Goal: Information Seeking & Learning: Learn about a topic

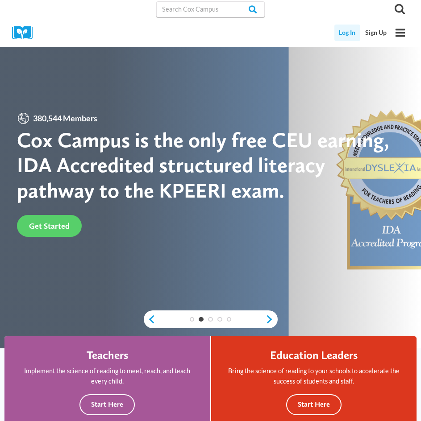
click at [347, 36] on link "Log In" at bounding box center [347, 33] width 26 height 17
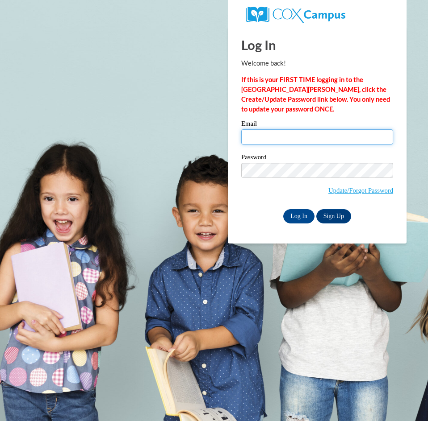
click at [279, 138] on input "Email" at bounding box center [317, 136] width 152 height 15
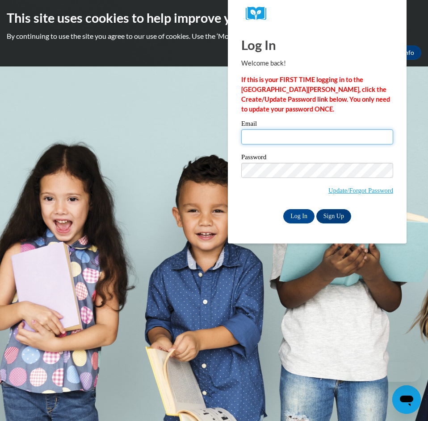
type input "15beyersdorfm@gmail.com"
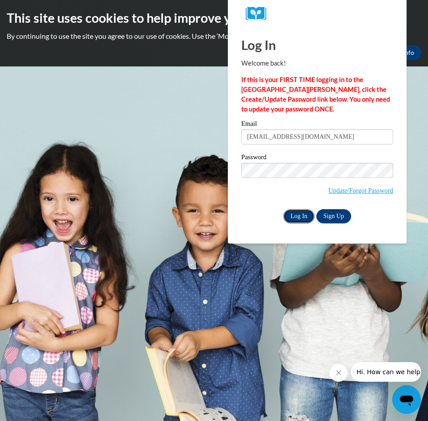
click at [306, 217] on input "Log In" at bounding box center [298, 216] width 31 height 14
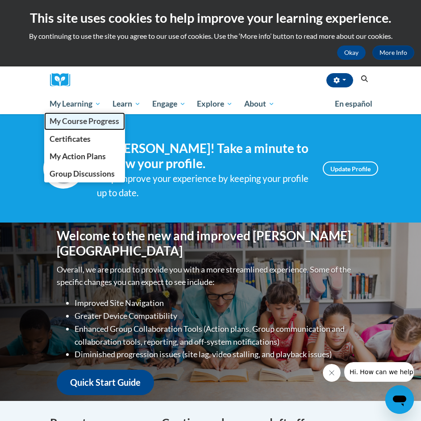
click at [91, 117] on span "My Course Progress" at bounding box center [85, 121] width 70 height 9
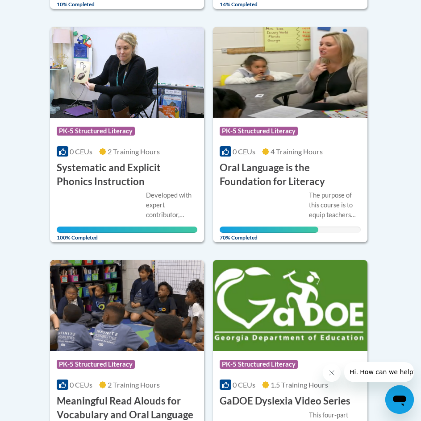
scroll to position [438, 0]
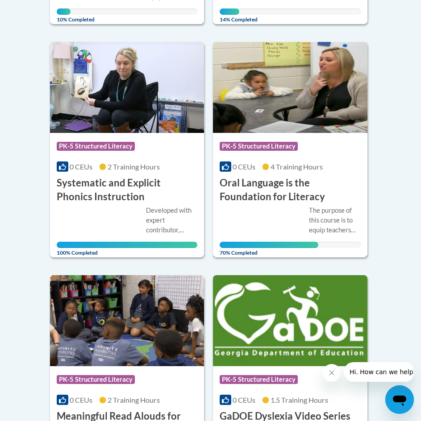
click at [293, 183] on h3 "Oral Language is the Foundation for Literacy" at bounding box center [290, 190] width 141 height 28
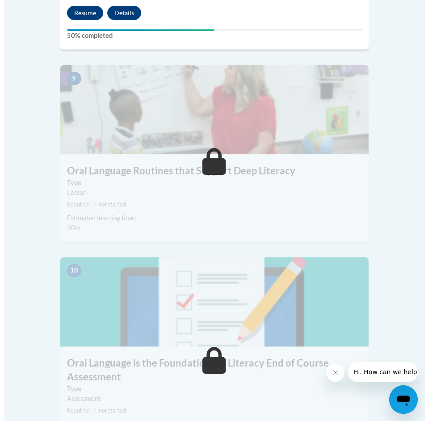
scroll to position [2009, 0]
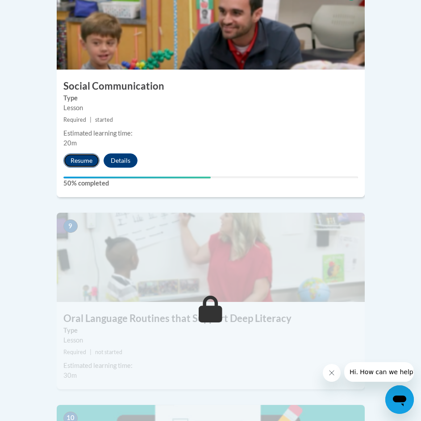
click at [84, 154] on button "Resume" at bounding box center [81, 161] width 36 height 14
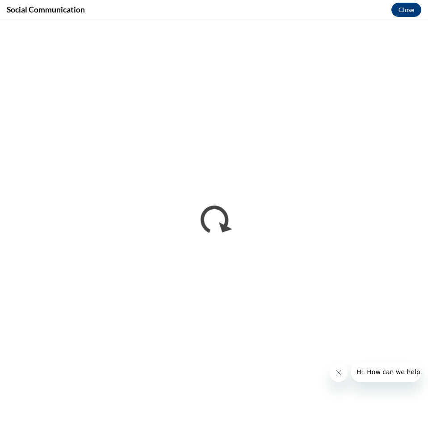
scroll to position [0, 0]
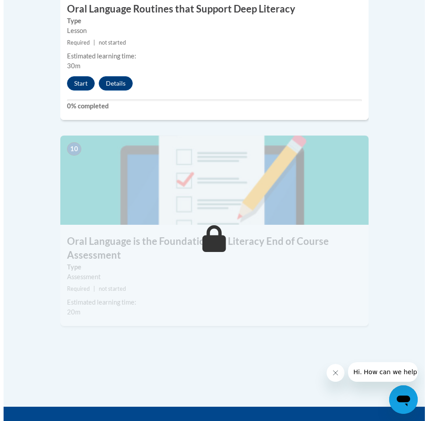
scroll to position [2143, 0]
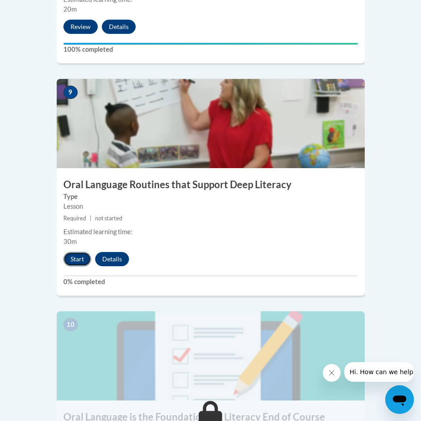
click at [76, 252] on button "Start" at bounding box center [77, 259] width 28 height 14
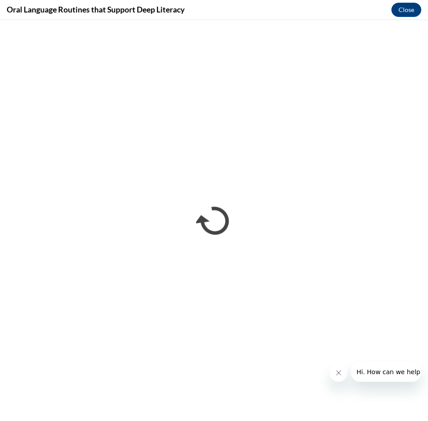
scroll to position [0, 0]
